Goal: Information Seeking & Learning: Check status

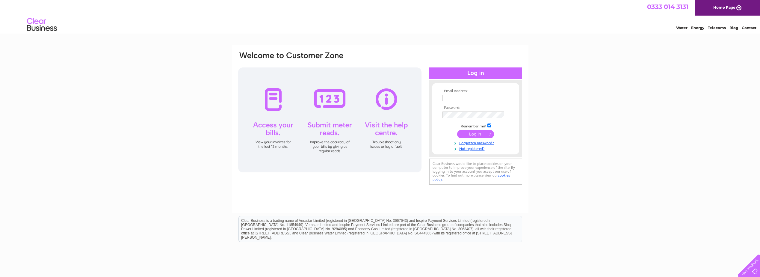
type input "jallan@peel.co.uk"
click at [475, 134] on input "submit" at bounding box center [475, 134] width 37 height 8
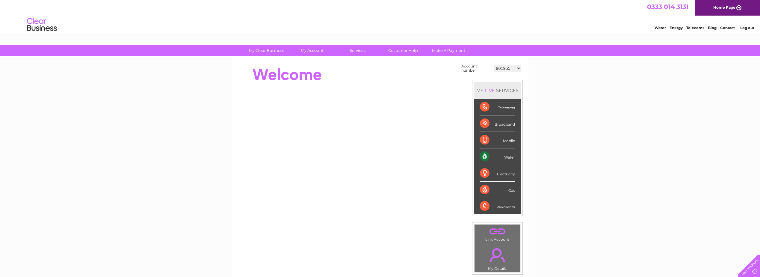
click at [507, 68] on select "901955 901957 901960 901962 901964 901965 911251 911252 912382 912917 924672 93…" at bounding box center [507, 68] width 27 height 7
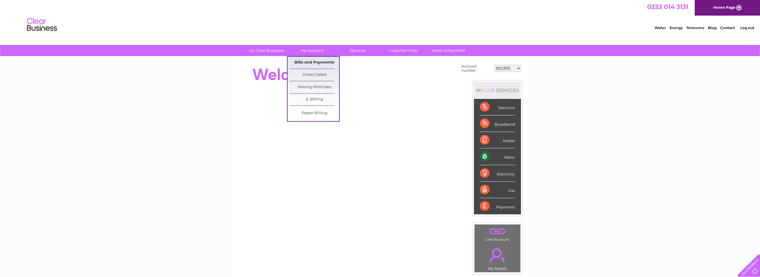
click at [316, 60] on link "Bills and Payments" at bounding box center [314, 63] width 49 height 12
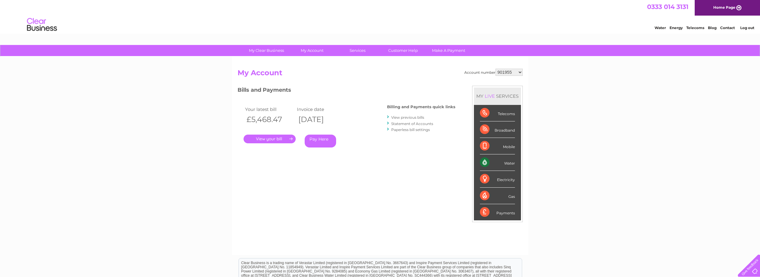
click at [269, 139] on link "." at bounding box center [270, 139] width 52 height 9
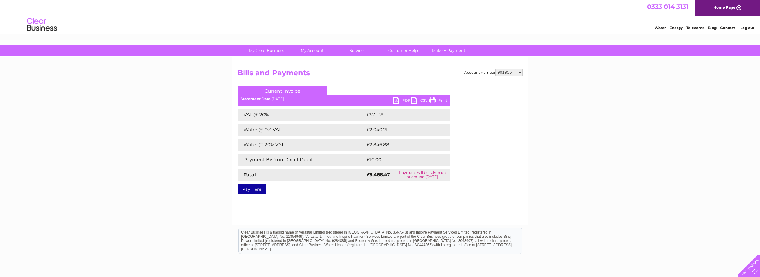
click at [399, 99] on link "PDF" at bounding box center [402, 101] width 18 height 9
click at [509, 72] on select "901955 901957 901960 901962 901964 901965 911251 911252 912382 912917 924672 93…" at bounding box center [509, 72] width 27 height 7
select select "901957"
click at [496, 69] on select "901955 901957 901960 901962 901964 901965 911251 911252 912382 912917 924672 93…" at bounding box center [509, 72] width 27 height 7
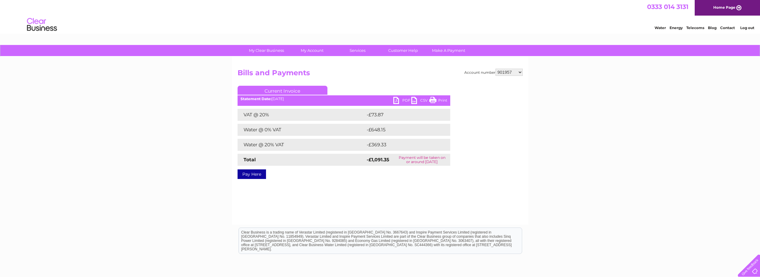
click at [399, 99] on link "PDF" at bounding box center [402, 101] width 18 height 9
click at [514, 74] on select "901955 901957 901960 901962 901964 901965 911251 911252 912382 912917 924672 93…" at bounding box center [509, 72] width 27 height 7
select select "901960"
click at [496, 69] on select "901955 901957 901960 901962 901964 901965 911251 911252 912382 912917 924672 93…" at bounding box center [509, 72] width 27 height 7
click at [394, 98] on link "PDF" at bounding box center [402, 101] width 18 height 9
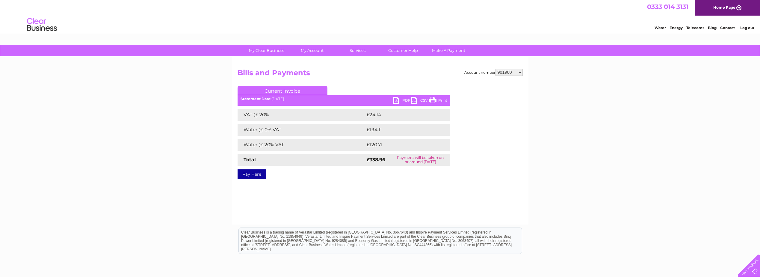
click at [501, 71] on select "901955 901957 901960 901962 901964 901965 911251 911252 912382 912917 924672 93…" at bounding box center [509, 72] width 27 height 7
select select "901962"
click at [496, 69] on select "901955 901957 901960 901962 901964 901965 911251 911252 912382 912917 924672 93…" at bounding box center [509, 72] width 27 height 7
click at [405, 97] on link "PDF" at bounding box center [402, 101] width 18 height 9
click at [506, 71] on select "901955 901957 901960 901962 901964 901965 911251 911252 912382 912917 924672 93…" at bounding box center [509, 72] width 27 height 7
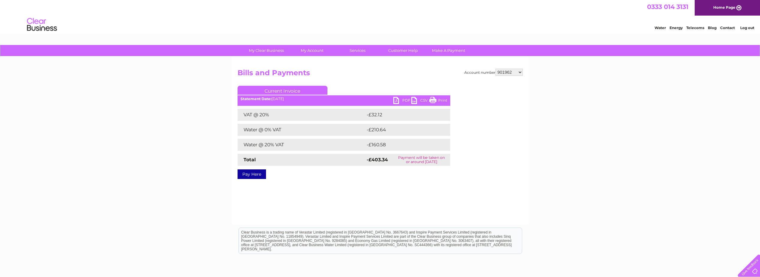
select select "901964"
click at [496, 69] on select "901955 901957 901960 901962 901964 901965 911251 911252 912382 912917 924672 93…" at bounding box center [509, 72] width 27 height 7
click at [509, 73] on select "901955 901957 901960 901962 901964 901965 911251 911252 912382 912917 924672 93…" at bounding box center [509, 72] width 27 height 7
select select "901965"
click at [496, 69] on select "901955 901957 901960 901962 901964 901965 911251 911252 912382 912917 924672 93…" at bounding box center [509, 72] width 27 height 7
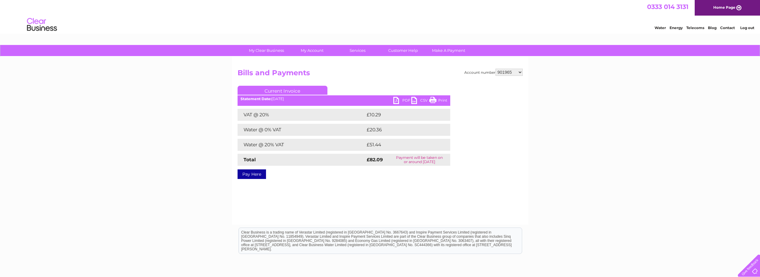
click at [400, 98] on link "PDF" at bounding box center [402, 101] width 18 height 9
click at [507, 71] on select "901955 901957 901960 901962 901964 901965 911251 911252 912382 912917 924672 93…" at bounding box center [509, 72] width 27 height 7
select select "911251"
click at [496, 69] on select "901955 901957 901960 901962 901964 901965 911251 911252 912382 912917 924672 93…" at bounding box center [509, 72] width 27 height 7
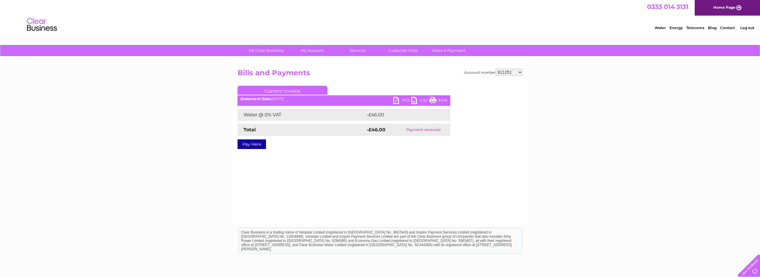
click at [508, 71] on select "901955 901957 901960 901962 901964 901965 911251 911252 912382 912917 924672 93…" at bounding box center [509, 72] width 27 height 7
select select "911252"
click at [496, 69] on select "901955 901957 901960 901962 901964 901965 911251 911252 912382 912917 924672 93…" at bounding box center [509, 72] width 27 height 7
click at [500, 72] on select "901955 901957 901960 901962 901964 901965 911251 911252 912382 912917 924672 93…" at bounding box center [509, 72] width 27 height 7
select select "912382"
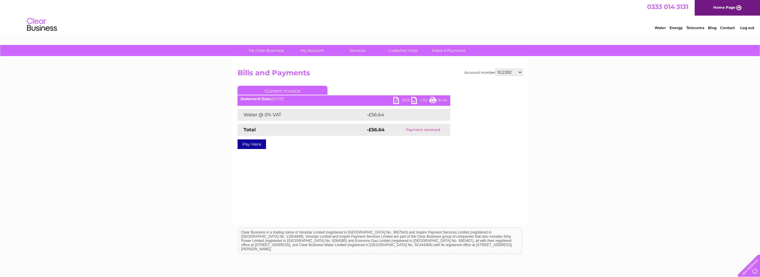
click at [496, 69] on select "901955 901957 901960 901962 901964 901965 911251 911252 912382 912917 924672 93…" at bounding box center [509, 72] width 27 height 7
drag, startPoint x: 0, startPoint y: 0, endPoint x: 504, endPoint y: 71, distance: 509.1
click at [504, 71] on select "901955 901957 901960 901962 901964 901965 911251 911252 912382 912917 924672 93…" at bounding box center [509, 72] width 27 height 7
select select "912917"
click at [496, 69] on select "901955 901957 901960 901962 901964 901965 911251 911252 912382 912917 924672 93…" at bounding box center [509, 72] width 27 height 7
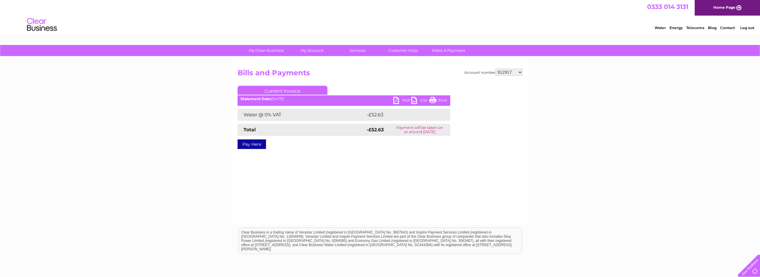
click at [404, 99] on link "PDF" at bounding box center [402, 101] width 18 height 9
click at [511, 70] on select "901955 901957 901960 901962 901964 901965 911251 911252 912382 912917 924672 93…" at bounding box center [509, 72] width 27 height 7
select select "924672"
click at [496, 69] on select "901955 901957 901960 901962 901964 901965 911251 911252 912382 912917 924672 93…" at bounding box center [509, 72] width 27 height 7
click at [405, 98] on link "PDF" at bounding box center [402, 101] width 18 height 9
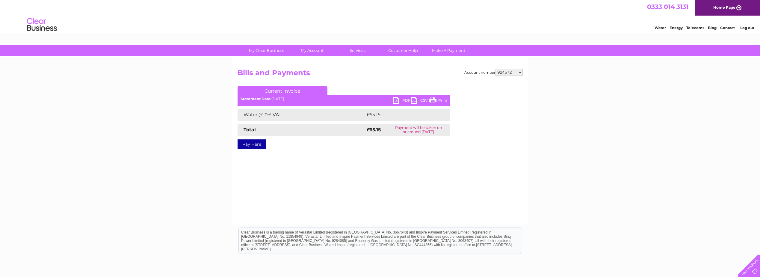
click at [504, 70] on select "901955 901957 901960 901962 901964 901965 911251 911252 912382 912917 924672 93…" at bounding box center [509, 72] width 27 height 7
select select "931854"
click at [496, 69] on select "901955 901957 901960 901962 901964 901965 911251 911252 912382 912917 924672 93…" at bounding box center [509, 72] width 27 height 7
click at [509, 73] on select "901955 901957 901960 901962 901964 901965 911251 911252 912382 912917 924672 93…" at bounding box center [509, 72] width 27 height 7
select select "934991"
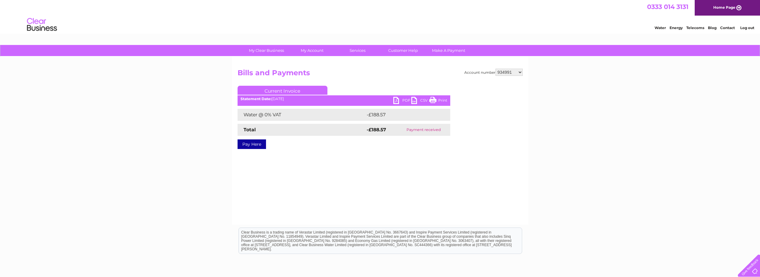
click at [496, 69] on select "901955 901957 901960 901962 901964 901965 911251 911252 912382 912917 924672 93…" at bounding box center [509, 72] width 27 height 7
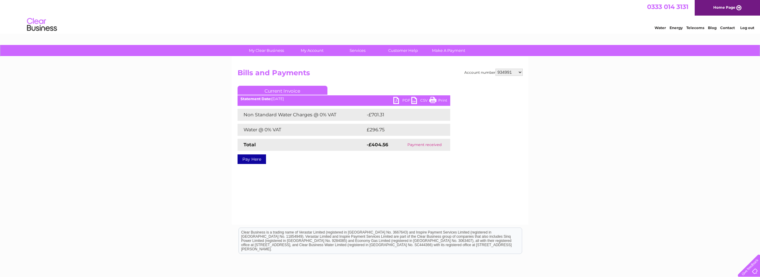
click at [506, 71] on select "901955 901957 901960 901962 901964 901965 911251 911252 912382 912917 924672 93…" at bounding box center [509, 72] width 27 height 7
select select "938220"
click at [496, 69] on select "901955 901957 901960 901962 901964 901965 911251 911252 912382 912917 924672 93…" at bounding box center [509, 72] width 27 height 7
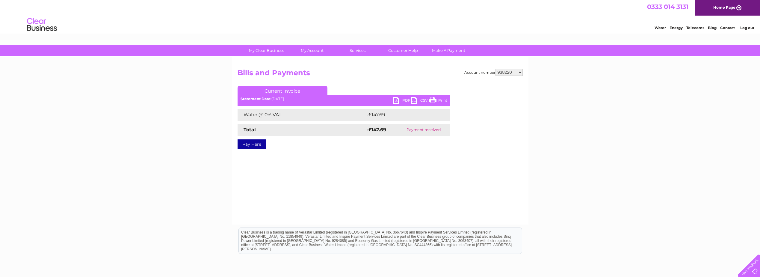
select select "938642"
click at [496, 69] on select "901955 901957 901960 901962 901964 901965 911251 911252 912382 912917 924672 93…" at bounding box center [509, 72] width 27 height 7
drag, startPoint x: 0, startPoint y: 0, endPoint x: 504, endPoint y: 72, distance: 509.1
click at [504, 72] on select "901955 901957 901960 901962 901964 901965 911251 911252 912382 912917 924672 93…" at bounding box center [509, 72] width 27 height 7
select select "939988"
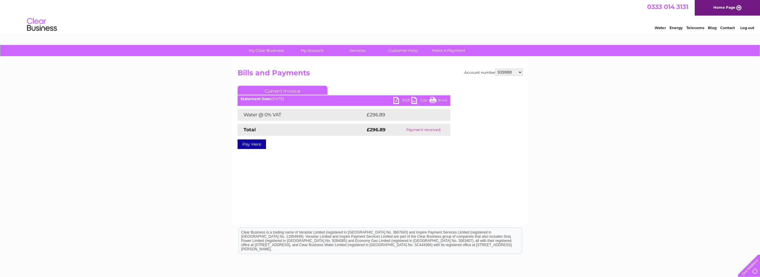
click at [496, 69] on select "901955 901957 901960 901962 901964 901965 911251 911252 912382 912917 924672 93…" at bounding box center [509, 72] width 27 height 7
click at [401, 101] on link "PDF" at bounding box center [402, 101] width 18 height 9
click at [510, 72] on select "901955 901957 901960 901962 901964 901965 911251 911252 912382 912917 924672 93…" at bounding box center [509, 72] width 27 height 7
click at [496, 69] on select "901955 901957 901960 901962 901964 901965 911251 911252 912382 912917 924672 93…" at bounding box center [509, 72] width 27 height 7
click at [401, 98] on link "PDF" at bounding box center [402, 101] width 18 height 9
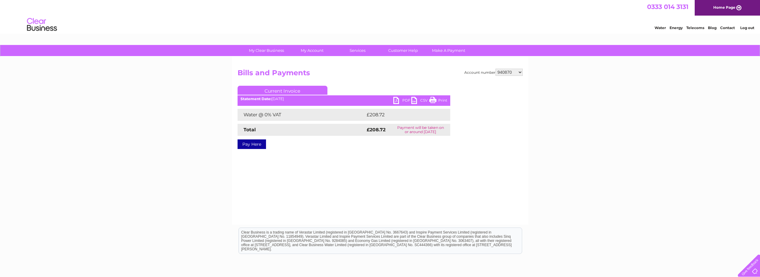
click at [500, 71] on select "901955 901957 901960 901962 901964 901965 911251 911252 912382 912917 924672 93…" at bounding box center [509, 72] width 27 height 7
select select "947109"
click at [496, 69] on select "901955 901957 901960 901962 901964 901965 911251 911252 912382 912917 924672 93…" at bounding box center [509, 72] width 27 height 7
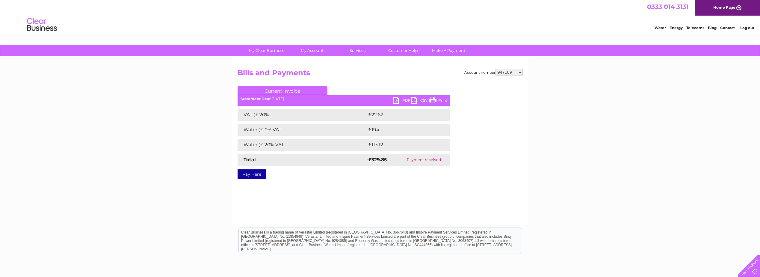
click at [402, 97] on link "PDF" at bounding box center [402, 101] width 18 height 9
click at [513, 72] on select "901955 901957 901960 901962 901964 901965 911251 911252 912382 912917 924672 93…" at bounding box center [509, 72] width 27 height 7
click at [496, 69] on select "901955 901957 901960 901962 901964 901965 911251 911252 912382 912917 924672 93…" at bounding box center [509, 72] width 27 height 7
click at [400, 98] on link "PDF" at bounding box center [402, 101] width 18 height 9
click at [503, 71] on select "901955 901957 901960 901962 901964 901965 911251 911252 912382 912917 924672 93…" at bounding box center [509, 72] width 27 height 7
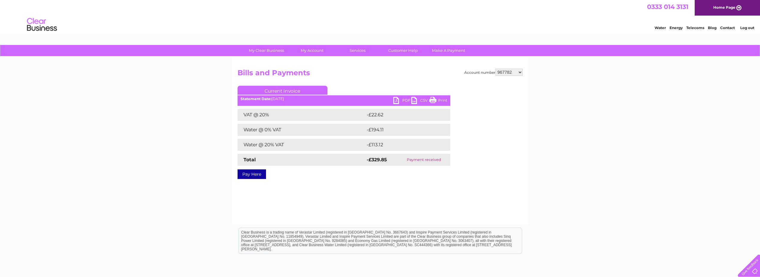
select select "967784"
click at [496, 69] on select "901955 901957 901960 901962 901964 901965 911251 911252 912382 912917 924672 93…" at bounding box center [509, 72] width 27 height 7
click at [558, 148] on div "My Clear Business Login Details My Details My Preferences Link Account My Accou…" at bounding box center [380, 186] width 760 height 282
click at [510, 70] on select "901955 901957 901960 901962 901964 901965 911251 911252 912382 912917 924672 93…" at bounding box center [509, 72] width 27 height 7
select select "967785"
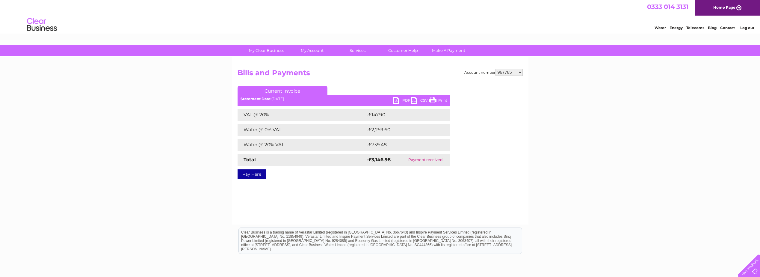
click at [496, 69] on select "901955 901957 901960 901962 901964 901965 911251 911252 912382 912917 924672 93…" at bounding box center [509, 72] width 27 height 7
click at [402, 99] on link "PDF" at bounding box center [402, 101] width 18 height 9
click at [510, 73] on select "901955 901957 901960 901962 901964 901965 911251 911252 912382 912917 924672 93…" at bounding box center [509, 72] width 27 height 7
select select "969381"
click at [496, 69] on select "901955 901957 901960 901962 901964 901965 911251 911252 912382 912917 924672 93…" at bounding box center [509, 72] width 27 height 7
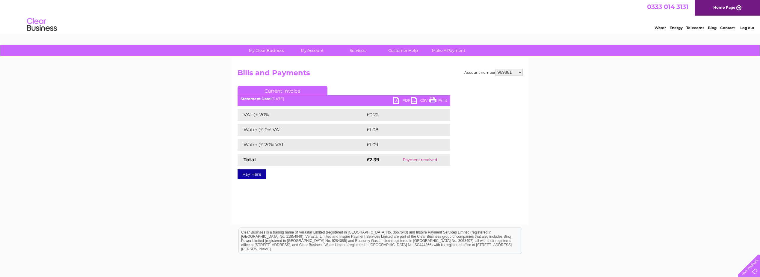
click at [512, 70] on select "901955 901957 901960 901962 901964 901965 911251 911252 912382 912917 924672 93…" at bounding box center [509, 72] width 27 height 7
select select "30278003"
click at [496, 69] on select "901955 901957 901960 901962 901964 901965 911251 911252 912382 912917 924672 93…" at bounding box center [509, 72] width 27 height 7
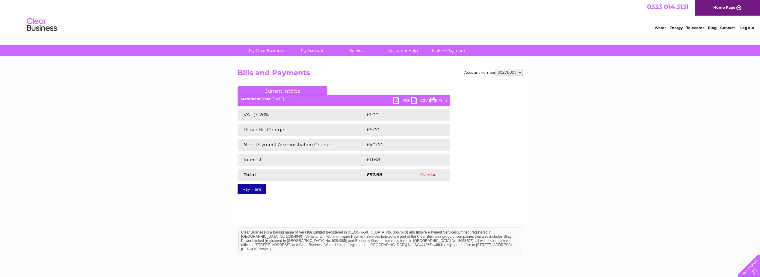
click at [403, 97] on link "PDF" at bounding box center [402, 101] width 18 height 9
click at [404, 99] on link "PDF" at bounding box center [402, 101] width 18 height 9
drag, startPoint x: 152, startPoint y: 114, endPoint x: 118, endPoint y: 131, distance: 37.6
click at [151, 113] on div "My Clear Business Login Details My Details My Preferences Link Account My Accou…" at bounding box center [380, 186] width 760 height 282
click at [502, 73] on select "901955 901957 901960 901962 901964 901965 911251 911252 912382 912917 924672 93…" at bounding box center [509, 72] width 27 height 7
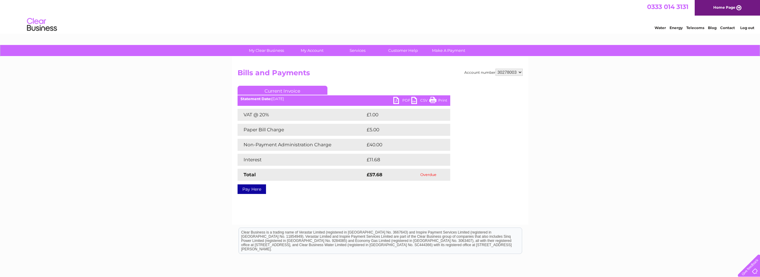
select select "901955"
click at [496, 69] on select "901955 901957 901960 901962 901964 901965 911251 911252 912382 912917 924672 93…" at bounding box center [509, 72] width 27 height 7
click at [274, 88] on link "Current Invoice" at bounding box center [283, 90] width 90 height 9
click at [288, 92] on link "Current Invoice" at bounding box center [283, 90] width 90 height 9
click at [264, 98] on b "Statement Date:" at bounding box center [256, 98] width 31 height 4
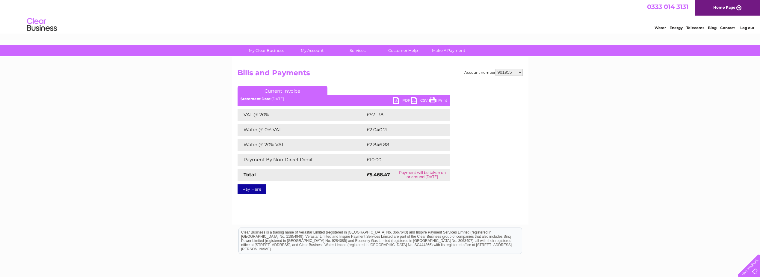
click at [288, 97] on ul "Current Invoice" at bounding box center [344, 91] width 213 height 11
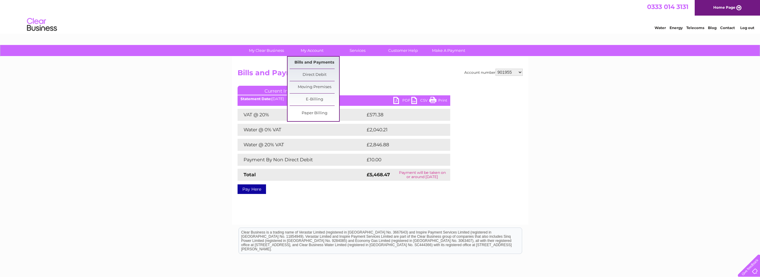
click at [306, 60] on link "Bills and Payments" at bounding box center [314, 63] width 49 height 12
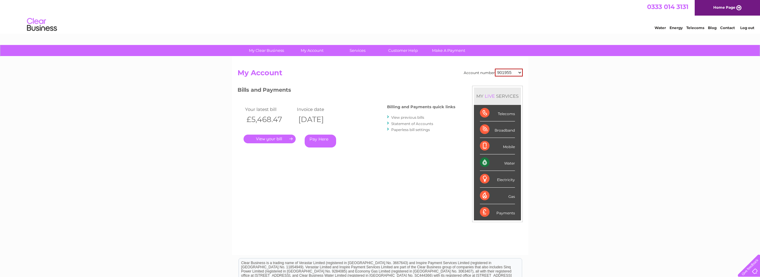
click at [408, 118] on link "View previous bills" at bounding box center [407, 117] width 33 height 4
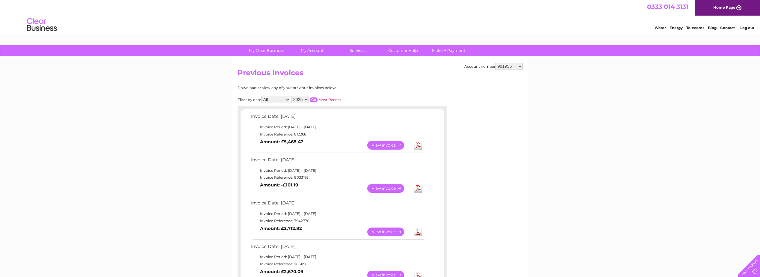
click at [510, 67] on select "901955 901957 901960 901962 901964 901965 911251 911252 912382 912917 924672 93…" at bounding box center [509, 66] width 27 height 7
select select "901957"
click at [496, 63] on select "901955 901957 901960 901962 901964 901965 911251 911252 912382 912917 924672 93…" at bounding box center [509, 66] width 27 height 7
click at [514, 65] on select "901955 901957 901960 901962 901964 901965 911251 911252 912382 912917 924672 93…" at bounding box center [509, 66] width 27 height 7
select select "901960"
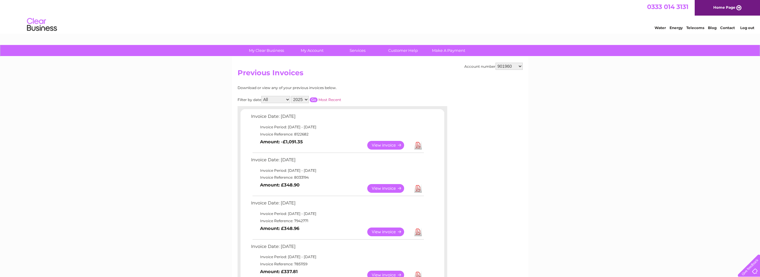
click at [496, 63] on select "901955 901957 901960 901962 901964 901965 911251 911252 912382 912917 924672 93…" at bounding box center [509, 66] width 27 height 7
click at [505, 65] on select "901955 901957 901960 901962 901964 901965 911251 911252 912382 912917 924672 93…" at bounding box center [509, 66] width 27 height 7
select select "901962"
click at [496, 63] on select "901955 901957 901960 901962 901964 901965 911251 911252 912382 912917 924672 93…" at bounding box center [509, 66] width 27 height 7
click at [508, 65] on select "901955 901957 901960 901962 901964 901965 911251 911252 912382 912917 924672 93…" at bounding box center [509, 66] width 27 height 7
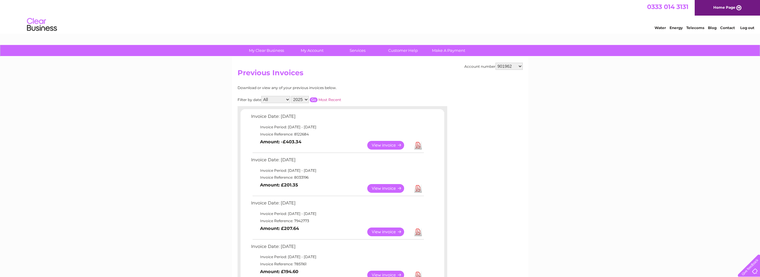
select select "901964"
click at [496, 63] on select "901955 901957 901960 901962 901964 901965 911251 911252 912382 912917 924672 93…" at bounding box center [509, 66] width 27 height 7
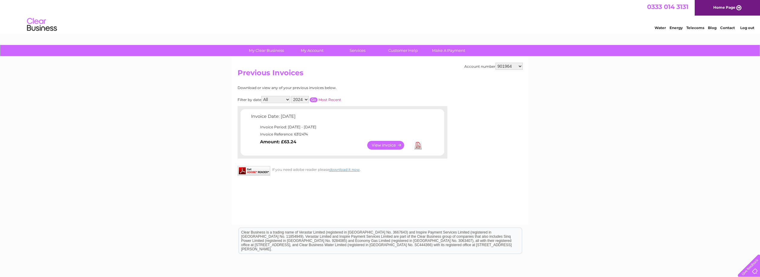
click at [506, 66] on select "901955 901957 901960 901962 901964 901965 911251 911252 912382 912917 924672 93…" at bounding box center [509, 66] width 27 height 7
select select "901965"
click at [496, 63] on select "901955 901957 901960 901962 901964 901965 911251 911252 912382 912917 924672 93…" at bounding box center [509, 66] width 27 height 7
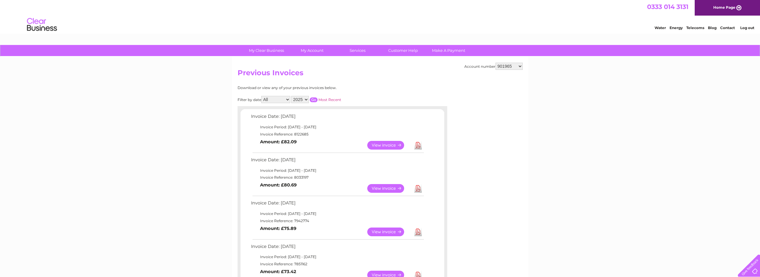
click at [505, 67] on select "901955 901957 901960 901962 901964 901965 911251 911252 912382 912917 924672 93…" at bounding box center [509, 66] width 27 height 7
select select "911251"
click at [496, 63] on select "901955 901957 901960 901962 901964 901965 911251 911252 912382 912917 924672 93…" at bounding box center [509, 66] width 27 height 7
click at [504, 64] on select "901955 901957 901960 901962 901964 901965 911251 911252 912382 912917 924672 93…" at bounding box center [509, 66] width 27 height 7
select select "911252"
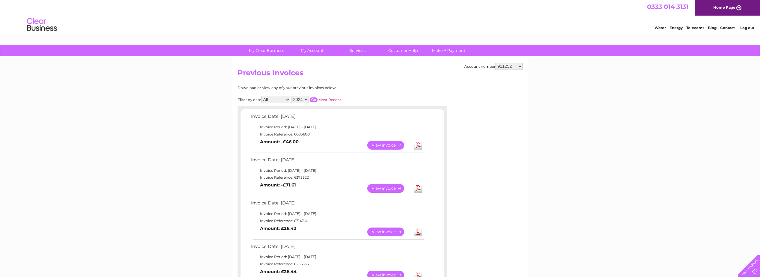
click at [496, 63] on select "901955 901957 901960 901962 901964 901965 911251 911252 912382 912917 924672 93…" at bounding box center [509, 66] width 27 height 7
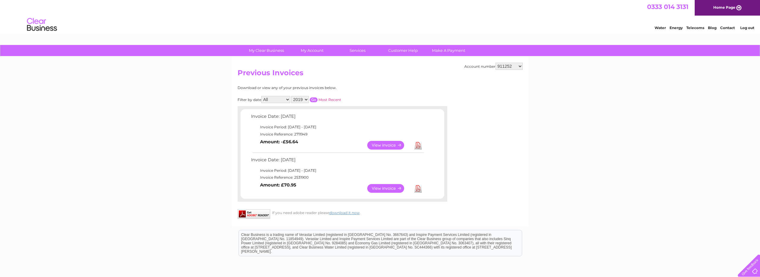
click at [509, 67] on select "901955 901957 901960 901962 901964 901965 911251 911252 912382 912917 924672 93…" at bounding box center [509, 66] width 27 height 7
select select "912382"
click at [496, 63] on select "901955 901957 901960 901962 901964 901965 911251 911252 912382 912917 924672 93…" at bounding box center [509, 66] width 27 height 7
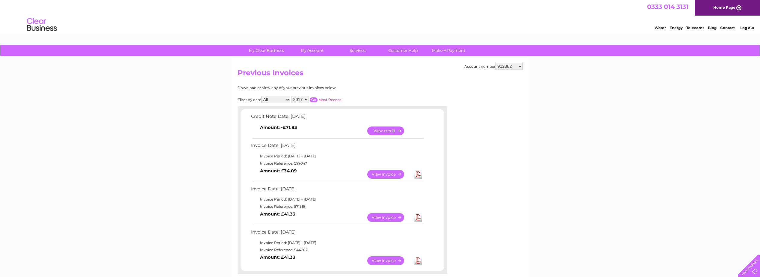
click at [506, 65] on select "901955 901957 901960 901962 901964 901965 911251 911252 912382 912917 924672 93…" at bounding box center [509, 66] width 27 height 7
select select "912917"
click at [496, 63] on select "901955 901957 901960 901962 901964 901965 911251 911252 912382 912917 924672 93…" at bounding box center [509, 66] width 27 height 7
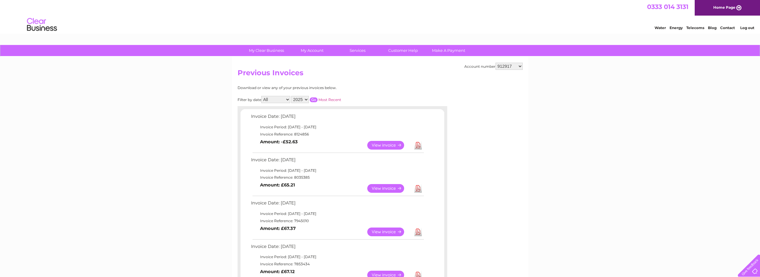
click at [512, 66] on select "901955 901957 901960 901962 901964 901965 911251 911252 912382 912917 924672 93…" at bounding box center [509, 66] width 27 height 7
select select "924672"
click at [496, 63] on select "901955 901957 901960 901962 901964 901965 911251 911252 912382 912917 924672 93…" at bounding box center [509, 66] width 27 height 7
drag, startPoint x: 0, startPoint y: 0, endPoint x: 507, endPoint y: 67, distance: 511.6
click at [507, 67] on select "901955 901957 901960 901962 901964 901965 911251 911252 912382 912917 924672 93…" at bounding box center [509, 66] width 27 height 7
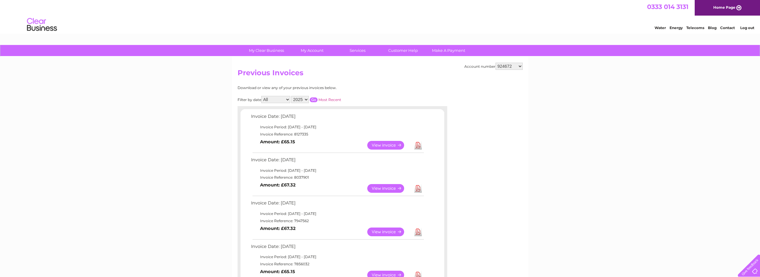
select select "931854"
click at [496, 63] on select "901955 901957 901960 901962 901964 901965 911251 911252 912382 912917 924672 93…" at bounding box center [509, 66] width 27 height 7
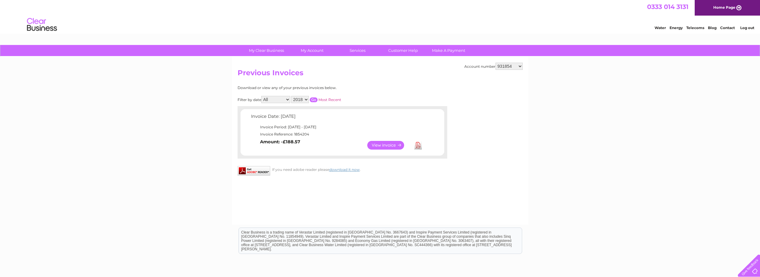
click at [505, 66] on select "901955 901957 901960 901962 901964 901965 911251 911252 912382 912917 924672 93…" at bounding box center [509, 66] width 27 height 7
select select "934991"
click at [496, 63] on select "901955 901957 901960 901962 901964 901965 911251 911252 912382 912917 924672 93…" at bounding box center [509, 66] width 27 height 7
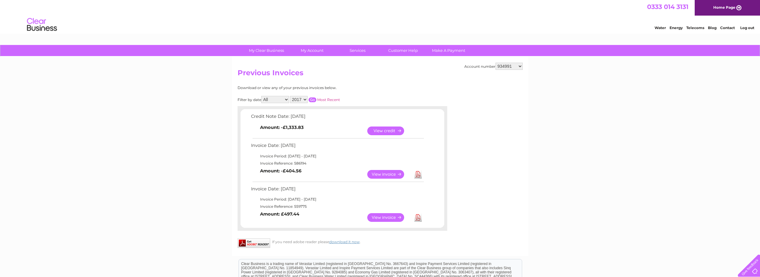
click at [504, 65] on select "901955 901957 901960 901962 901964 901965 911251 911252 912382 912917 924672 93…" at bounding box center [509, 66] width 27 height 7
select select "938220"
click at [496, 63] on select "901955 901957 901960 901962 901964 901965 911251 911252 912382 912917 924672 93…" at bounding box center [509, 66] width 27 height 7
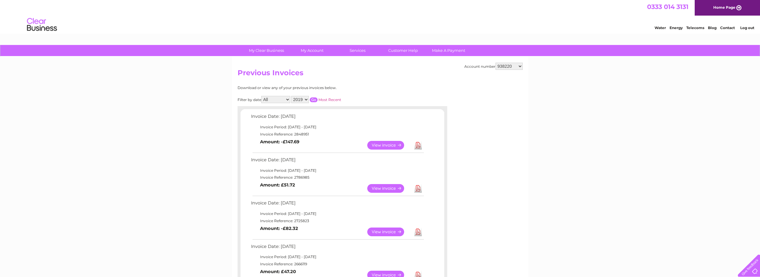
click at [508, 65] on select "901955 901957 901960 901962 901964 901965 911251 911252 912382 912917 924672 93…" at bounding box center [509, 66] width 27 height 7
select select "938642"
click at [496, 63] on select "901955 901957 901960 901962 901964 901965 911251 911252 912382 912917 924672 93…" at bounding box center [509, 66] width 27 height 7
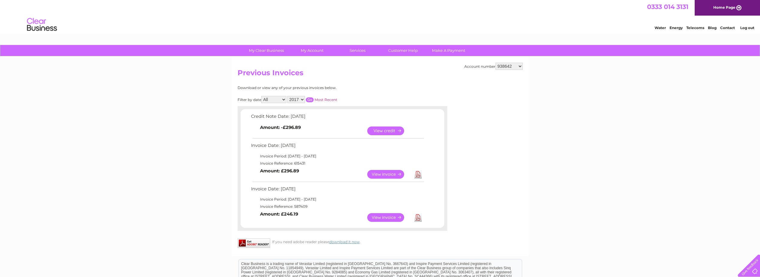
click at [502, 64] on select "901955 901957 901960 901962 901964 901965 911251 911252 912382 912917 924672 93…" at bounding box center [509, 66] width 27 height 7
select select "939988"
click at [496, 63] on select "901955 901957 901960 901962 901964 901965 911251 911252 912382 912917 924672 93…" at bounding box center [509, 66] width 27 height 7
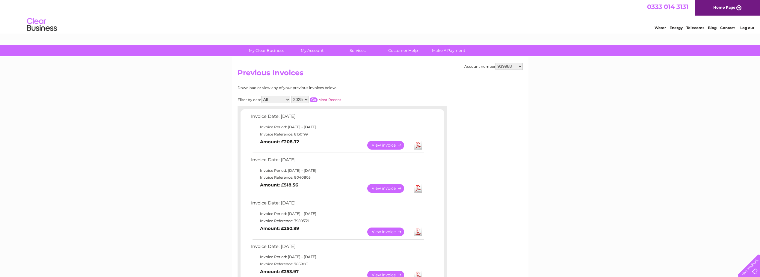
click at [514, 64] on select "901955 901957 901960 901962 901964 901965 911251 911252 912382 912917 924672 93…" at bounding box center [509, 66] width 27 height 7
select select "940870"
click at [496, 63] on select "901955 901957 901960 901962 901964 901965 911251 911252 912382 912917 924672 93…" at bounding box center [509, 66] width 27 height 7
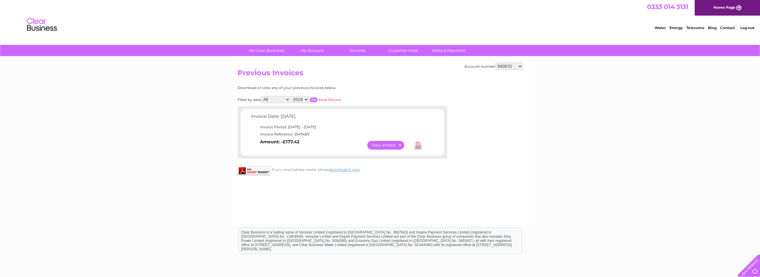
click at [512, 66] on select "901955 901957 901960 901962 901964 901965 911251 911252 912382 912917 924672 93…" at bounding box center [509, 66] width 27 height 7
select select "947109"
click at [496, 63] on select "901955 901957 901960 901962 901964 901965 911251 911252 912382 912917 924672 93…" at bounding box center [509, 66] width 27 height 7
click at [505, 64] on select "901955 901957 901960 901962 901964 901965 911251 911252 912382 912917 924672 93…" at bounding box center [509, 66] width 27 height 7
select select "967782"
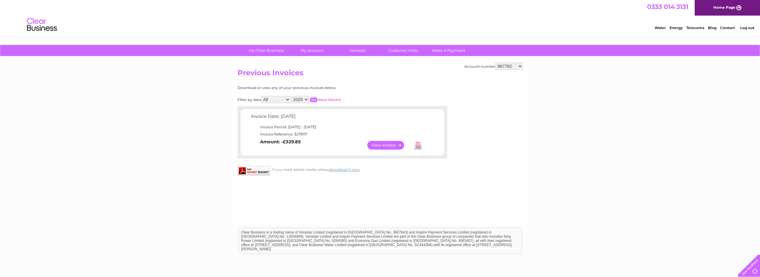
click at [496, 63] on select "901955 901957 901960 901962 901964 901965 911251 911252 912382 912917 924672 93…" at bounding box center [509, 66] width 27 height 7
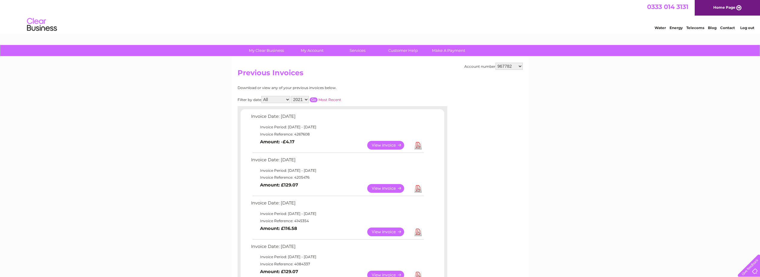
click at [508, 66] on select "901955 901957 901960 901962 901964 901965 911251 911252 912382 912917 924672 93…" at bounding box center [509, 66] width 27 height 7
select select "967784"
click at [496, 63] on select "901955 901957 901960 901962 901964 901965 911251 911252 912382 912917 924672 93…" at bounding box center [509, 66] width 27 height 7
click at [509, 66] on select "901955 901957 901960 901962 901964 901965 911251 911252 912382 912917 924672 93…" at bounding box center [509, 66] width 27 height 7
select select "967785"
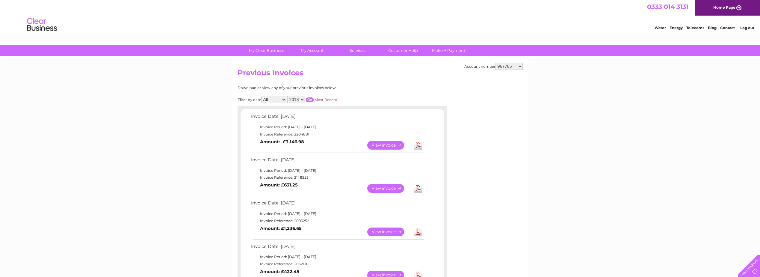
click at [496, 63] on select "901955 901957 901960 901962 901964 901965 911251 911252 912382 912917 924672 93…" at bounding box center [509, 66] width 27 height 7
click at [514, 65] on select "901955 901957 901960 901962 901964 901965 911251 911252 912382 912917 924672 93…" at bounding box center [509, 66] width 27 height 7
select select "969381"
click at [496, 63] on select "901955 901957 901960 901962 901964 901965 911251 911252 912382 912917 924672 93…" at bounding box center [509, 66] width 27 height 7
click at [507, 67] on select "901955 901957 901960 901962 901964 901965 911251 911252 912382 912917 924672 93…" at bounding box center [509, 66] width 27 height 7
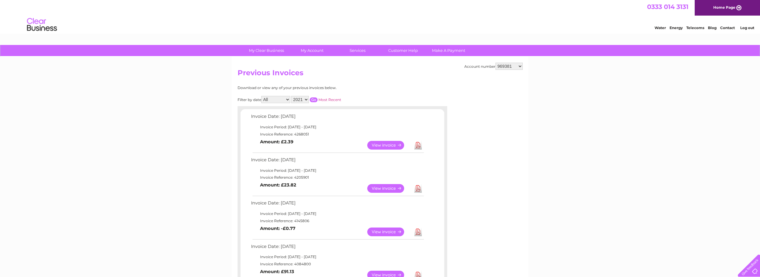
click at [504, 64] on select "901955 901957 901960 901962 901964 901965 911251 911252 912382 912917 924672 93…" at bounding box center [509, 66] width 27 height 7
select select "30278003"
click at [496, 63] on select "901955 901957 901960 901962 901964 901965 911251 911252 912382 912917 924672 93…" at bounding box center [509, 66] width 27 height 7
